Goal: Navigation & Orientation: Find specific page/section

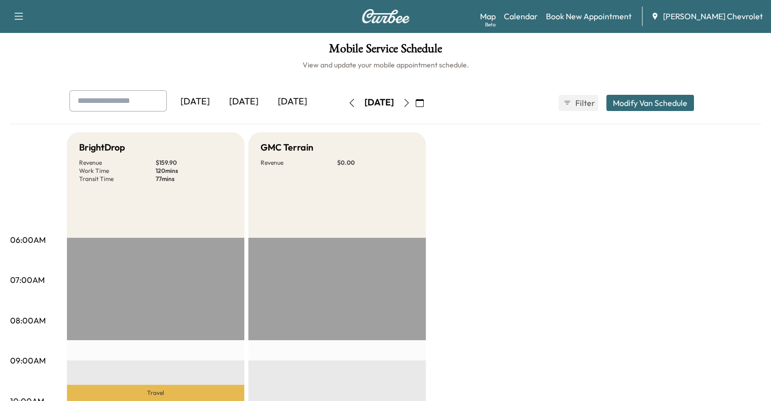
click at [410, 101] on icon "button" at bounding box center [406, 103] width 8 height 8
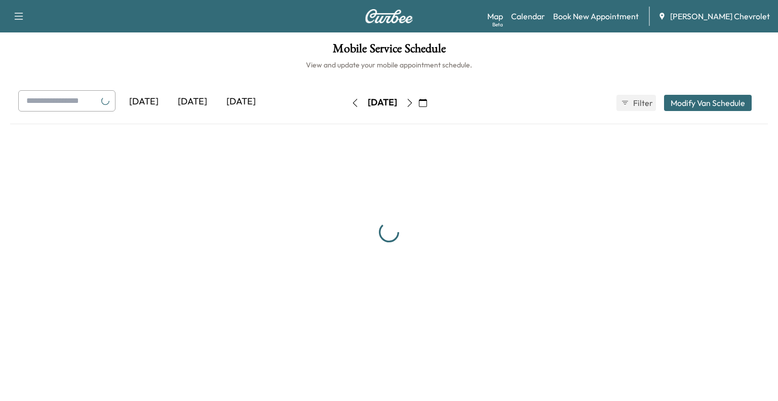
click at [419, 101] on button "button" at bounding box center [409, 103] width 17 height 16
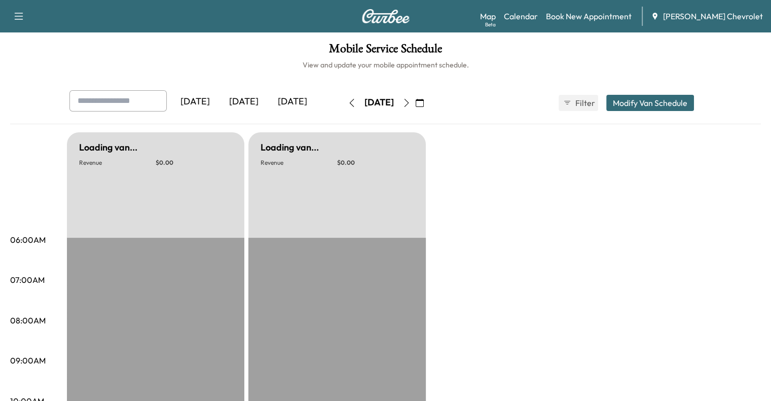
click at [410, 101] on icon "button" at bounding box center [406, 103] width 8 height 8
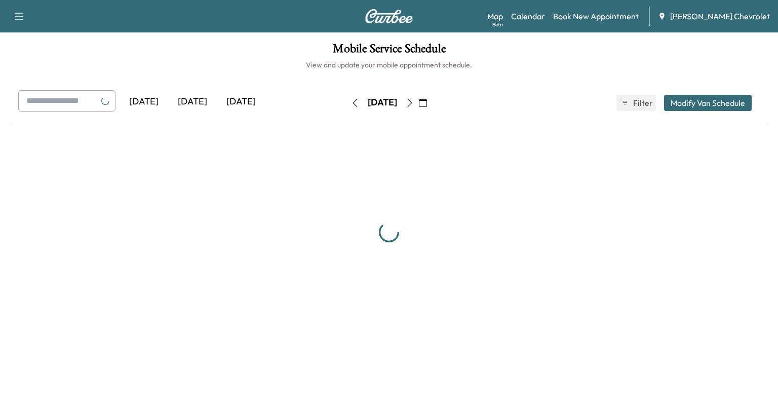
click at [419, 101] on button "button" at bounding box center [409, 103] width 17 height 16
click at [414, 101] on icon "button" at bounding box center [410, 103] width 8 height 8
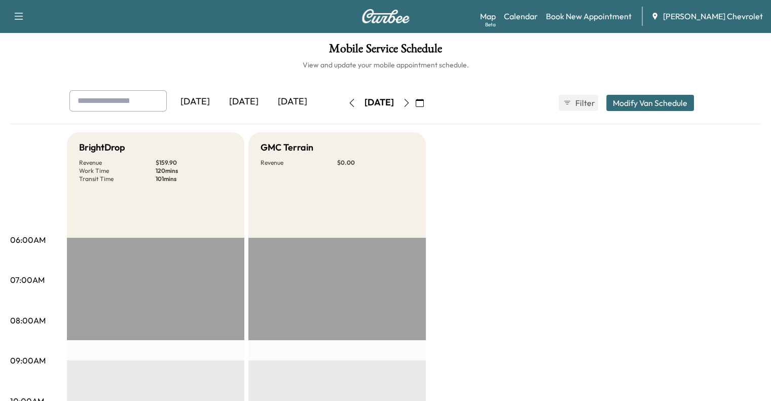
click at [349, 101] on icon "button" at bounding box center [351, 103] width 5 height 8
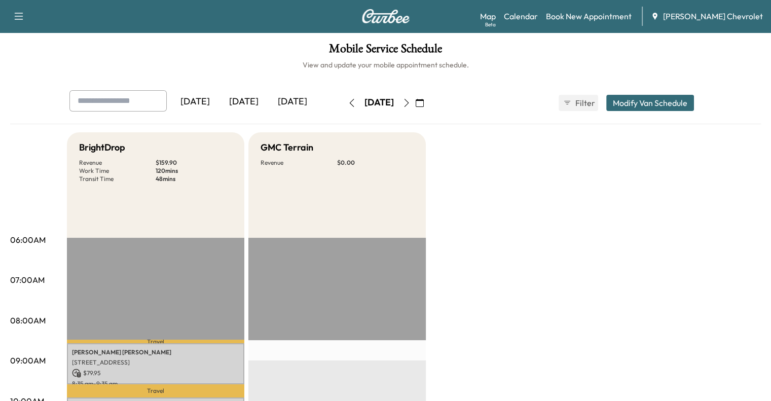
click at [410, 101] on icon "button" at bounding box center [406, 103] width 8 height 8
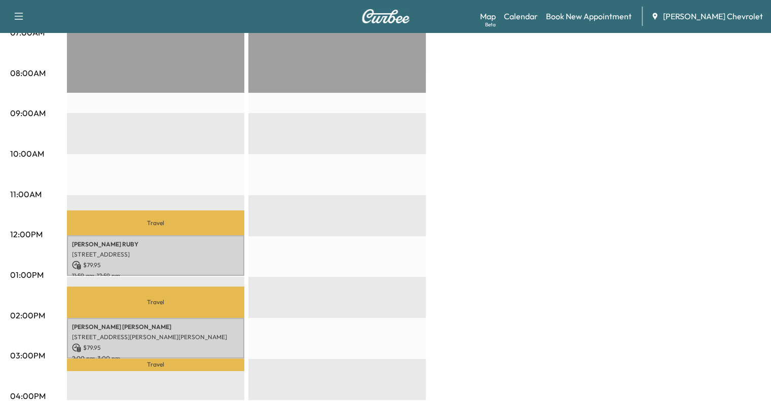
scroll to position [253, 0]
